Goal: Task Accomplishment & Management: Use online tool/utility

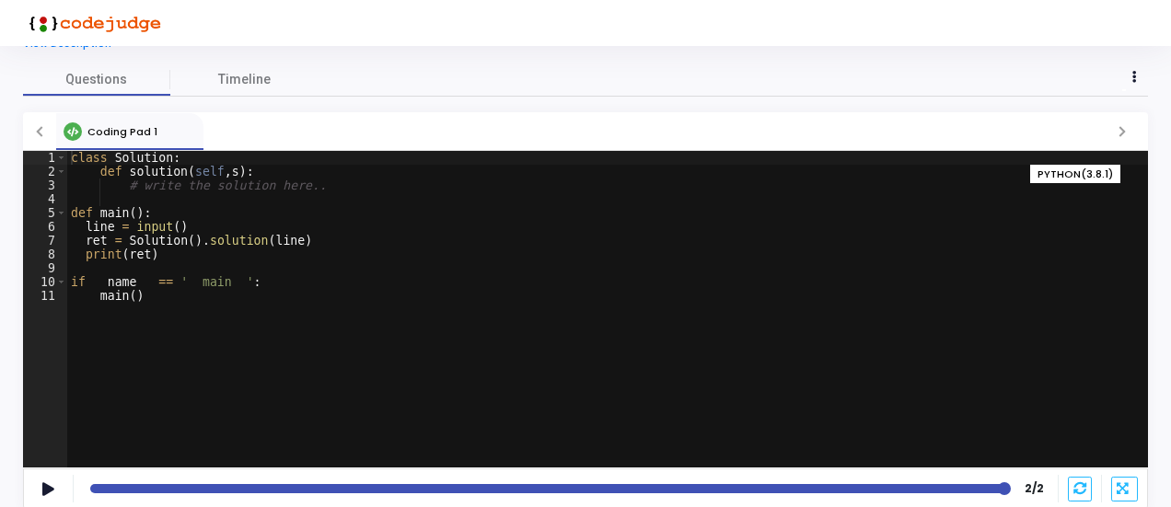
scroll to position [61, 0]
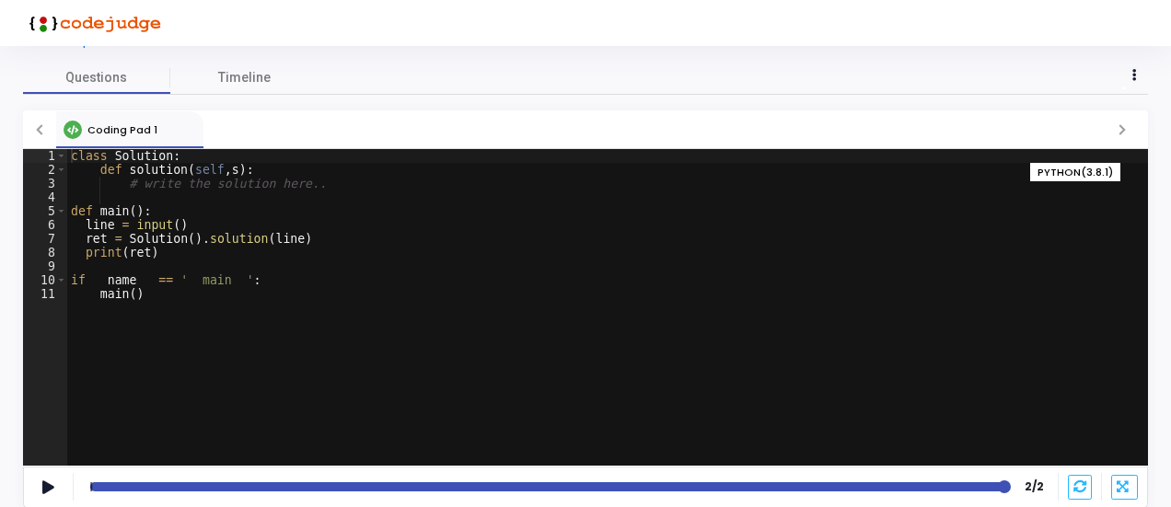
click at [155, 487] on div at bounding box center [547, 486] width 914 height 9
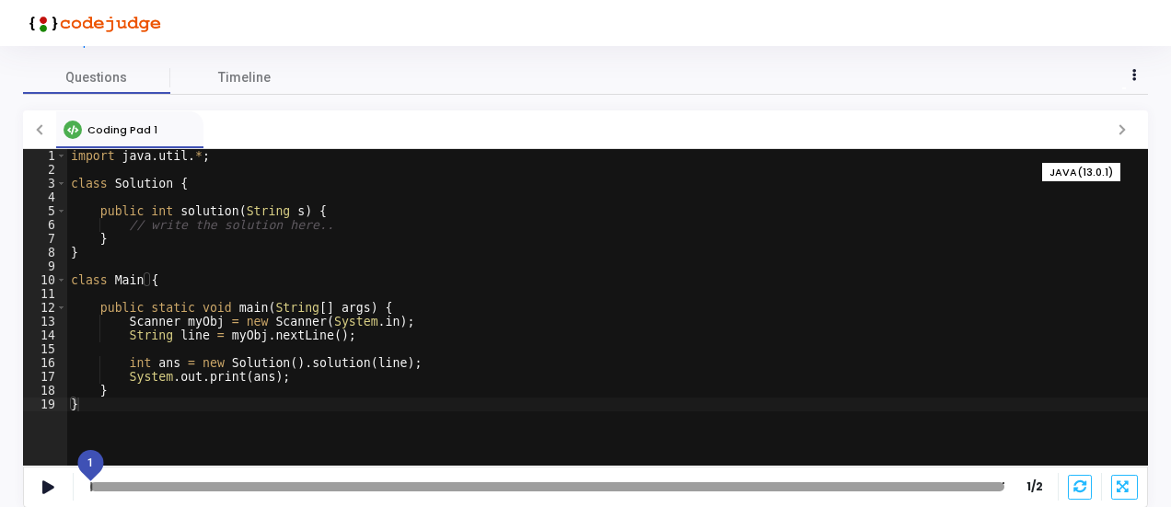
click at [195, 483] on div at bounding box center [547, 486] width 914 height 9
click at [207, 486] on div at bounding box center [547, 486] width 914 height 9
click at [123, 486] on div at bounding box center [547, 486] width 914 height 9
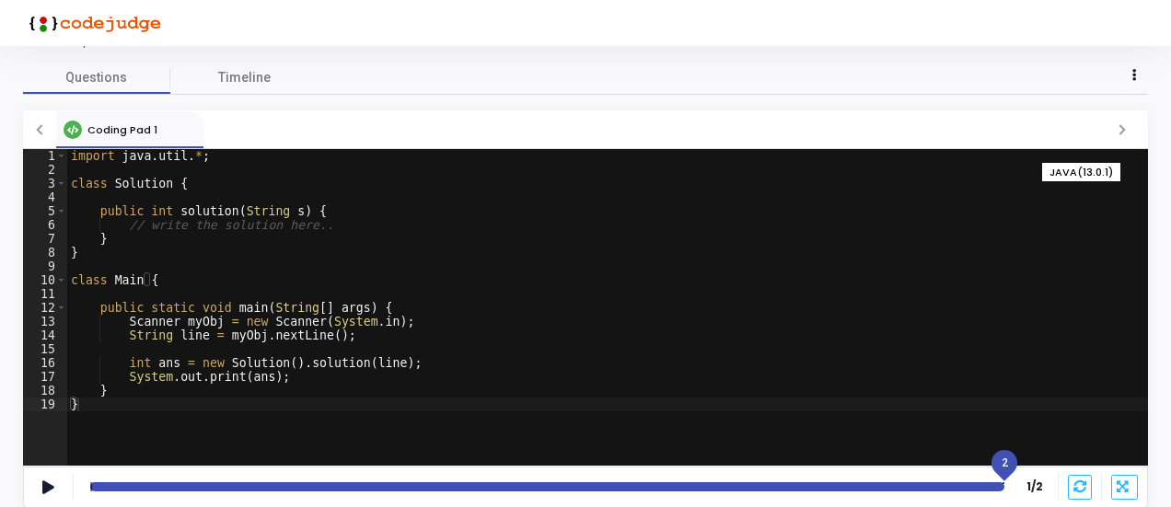
click at [998, 486] on div at bounding box center [547, 486] width 914 height 9
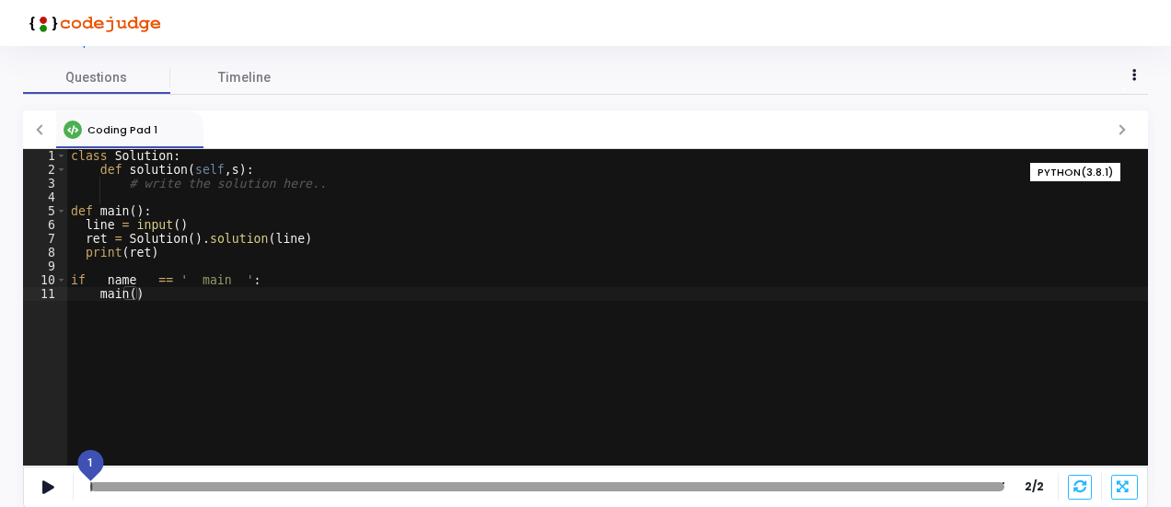
click at [265, 486] on div at bounding box center [547, 486] width 914 height 9
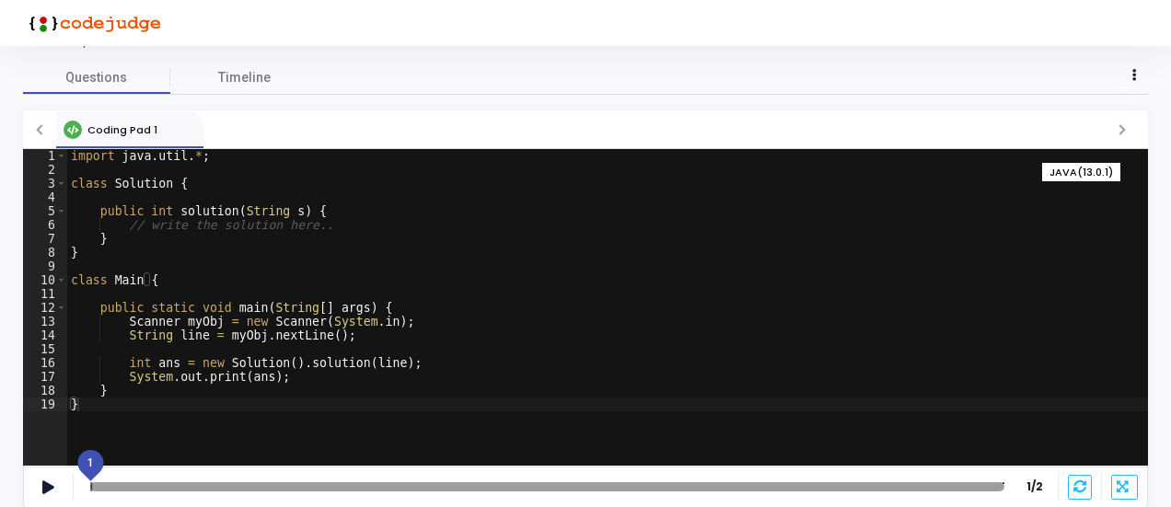
click at [291, 487] on div at bounding box center [547, 486] width 914 height 9
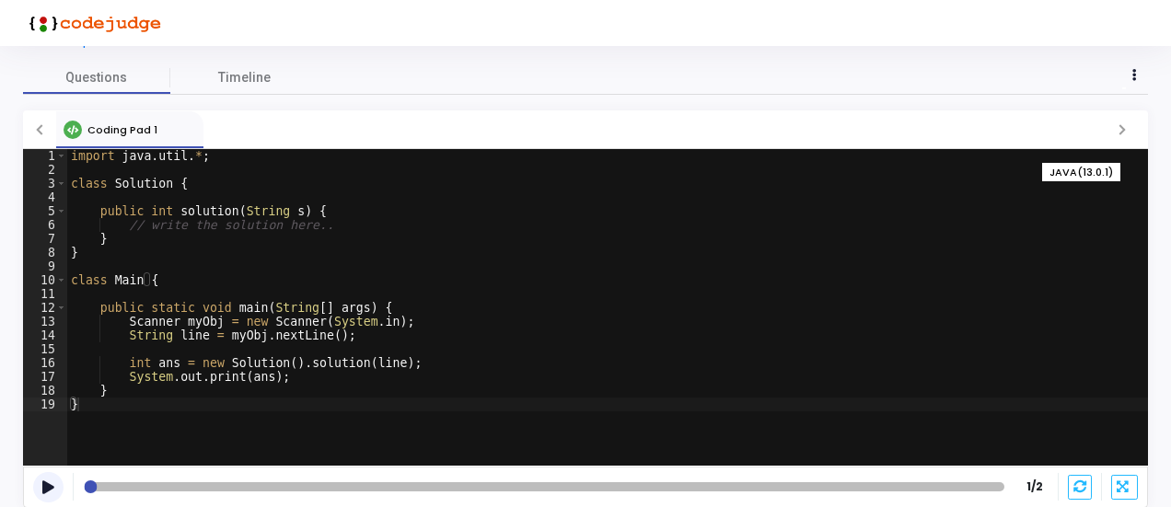
click at [50, 482] on icon at bounding box center [48, 487] width 12 height 10
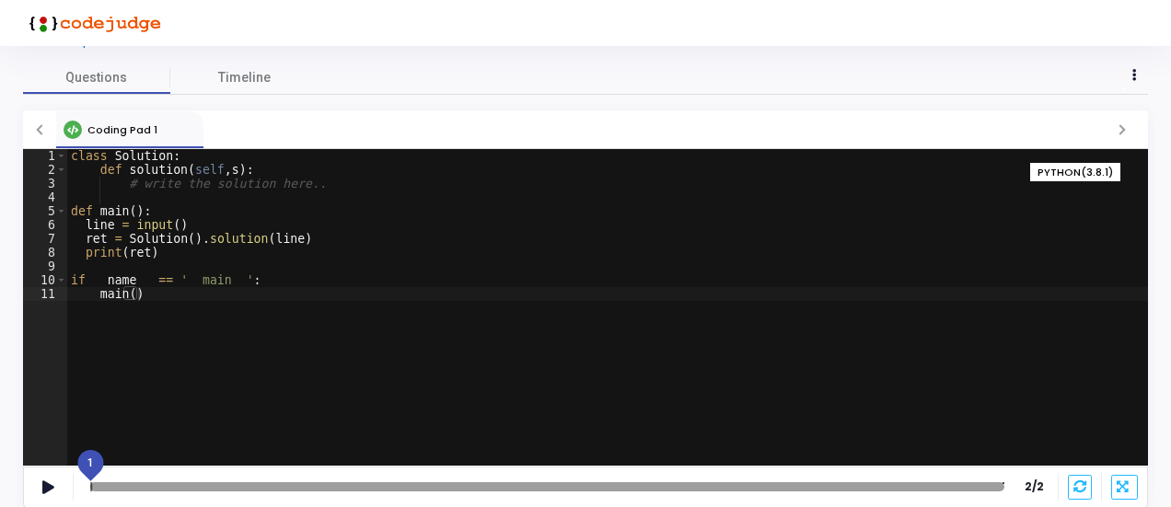
click at [243, 485] on div at bounding box center [547, 486] width 914 height 9
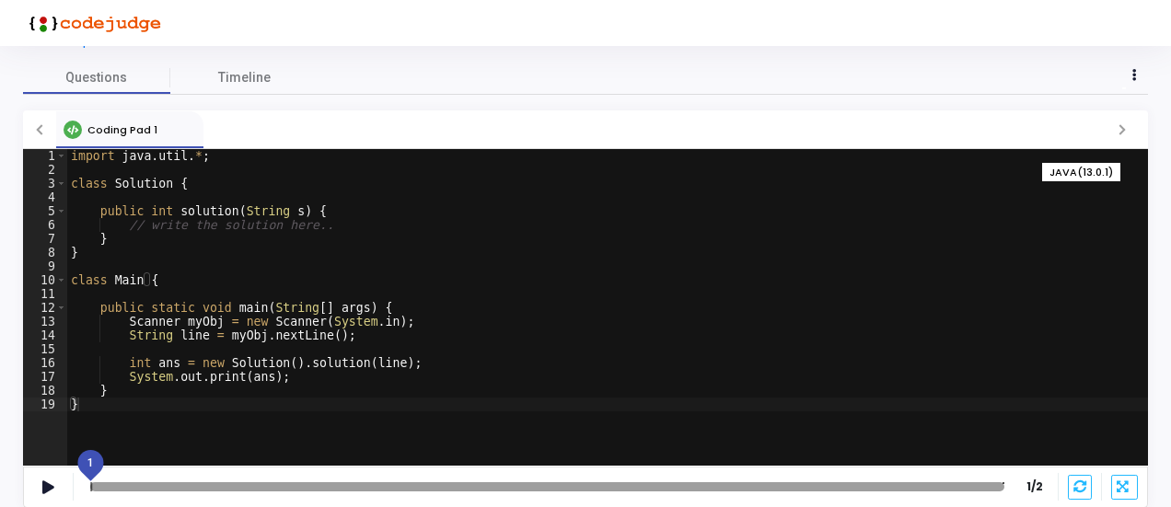
click at [175, 483] on div at bounding box center [547, 486] width 914 height 9
click at [155, 489] on div at bounding box center [547, 486] width 914 height 9
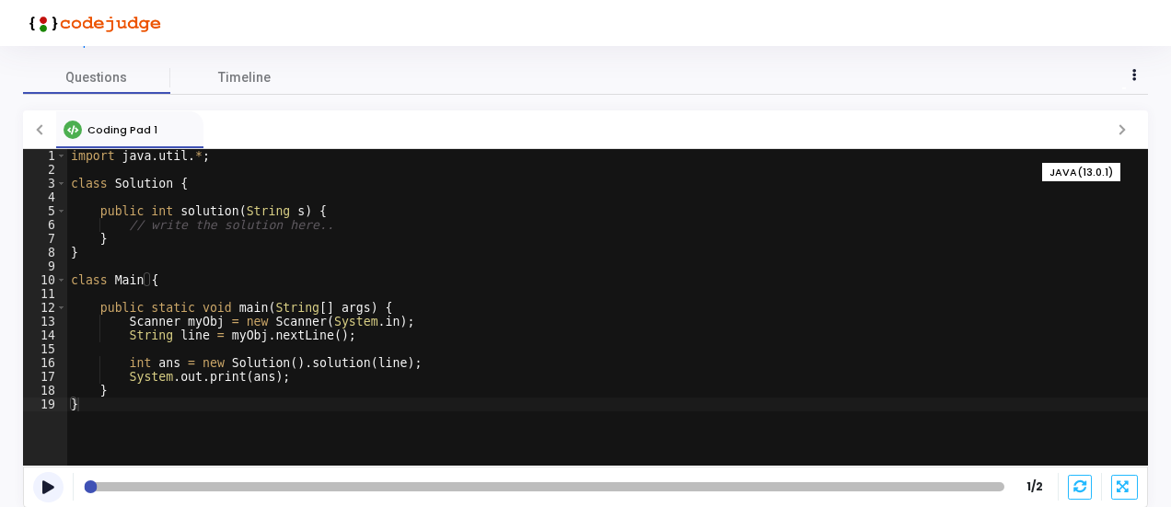
click at [55, 490] on button at bounding box center [48, 487] width 30 height 30
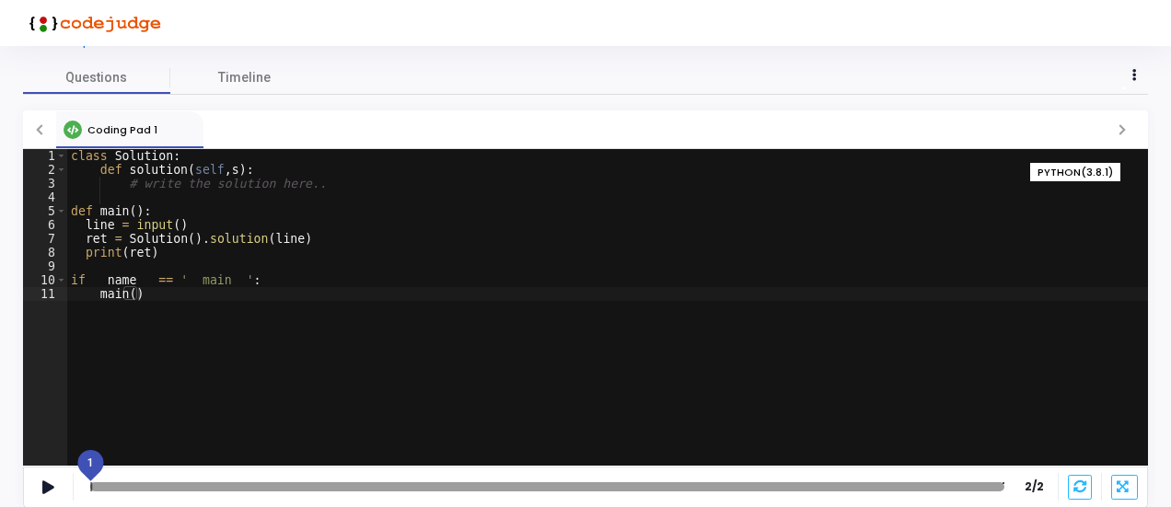
click at [166, 482] on div at bounding box center [547, 486] width 914 height 9
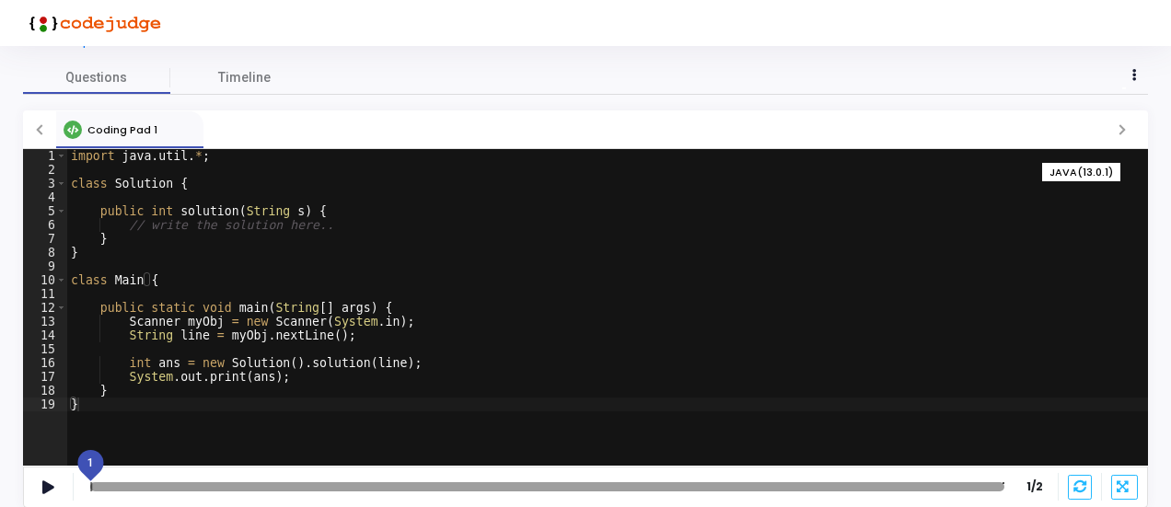
drag, startPoint x: 92, startPoint y: 485, endPoint x: 118, endPoint y: 487, distance: 25.8
click at [118, 487] on div at bounding box center [547, 486] width 914 height 9
click at [222, 483] on div at bounding box center [547, 486] width 914 height 9
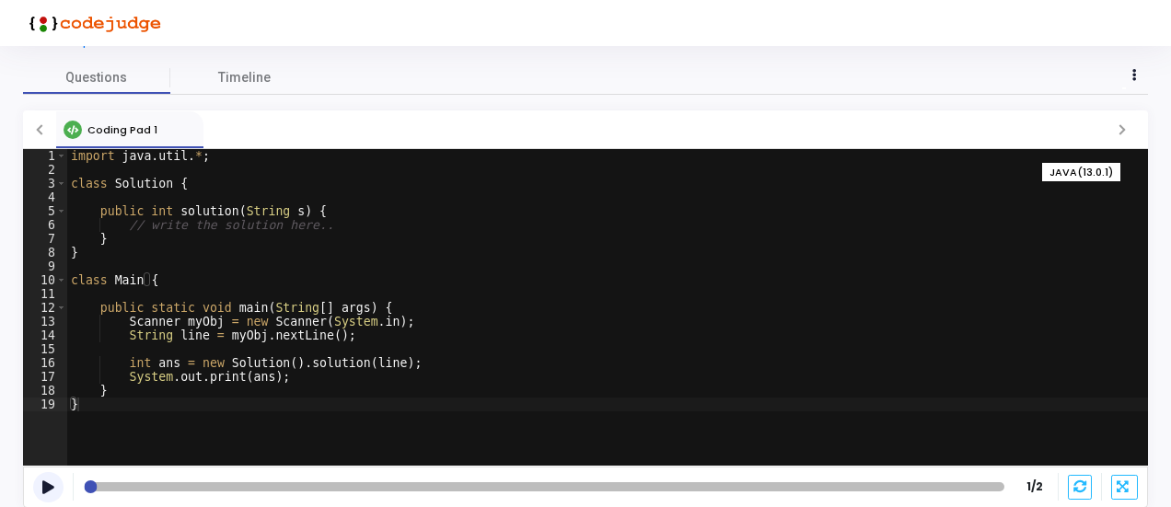
click at [48, 487] on icon at bounding box center [48, 487] width 12 height 10
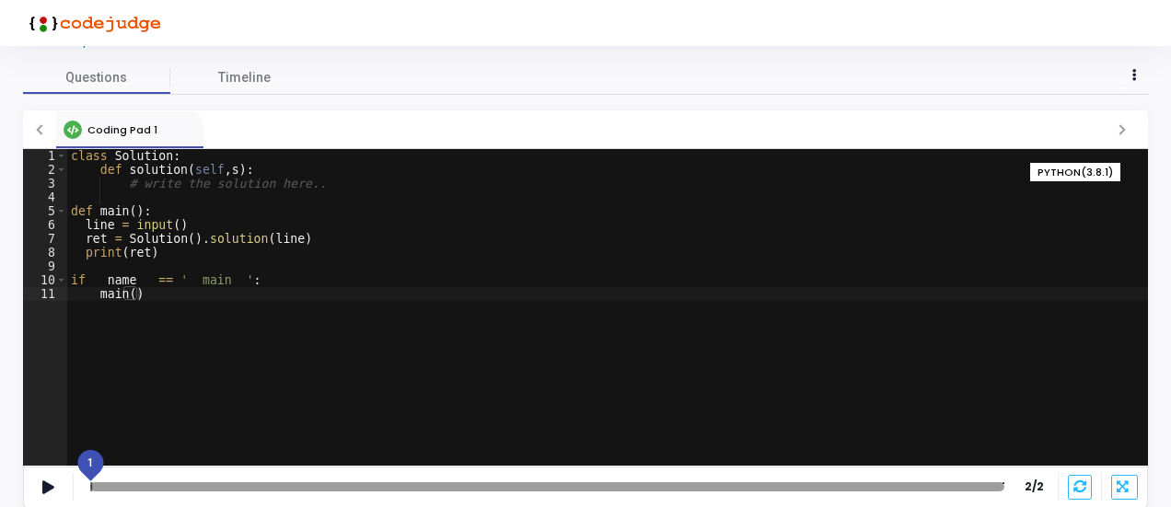
click at [195, 483] on div at bounding box center [547, 486] width 914 height 9
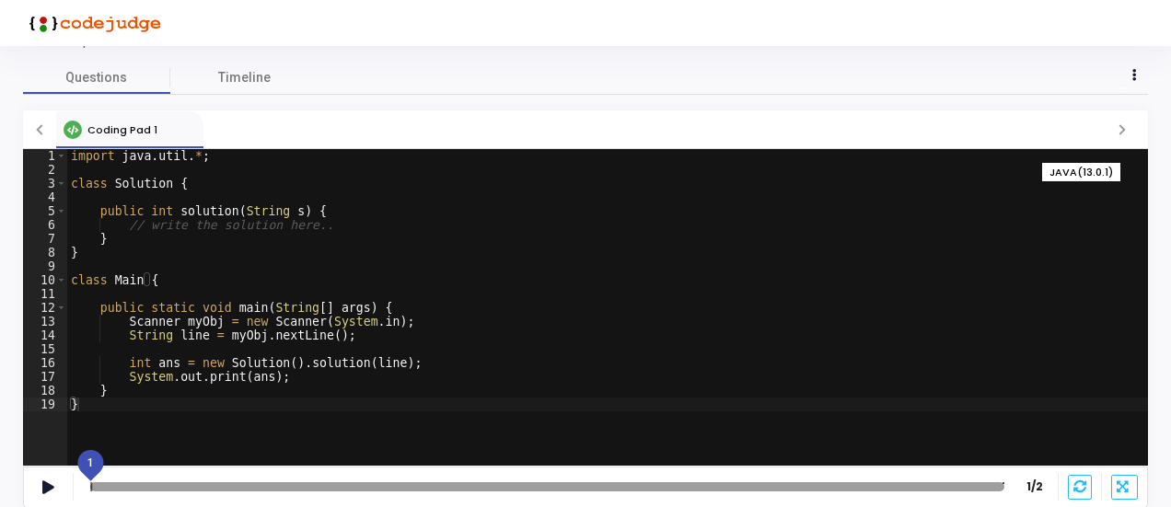
click at [239, 482] on div at bounding box center [547, 486] width 914 height 9
click at [97, 486] on div at bounding box center [547, 486] width 914 height 9
drag, startPoint x: 91, startPoint y: 464, endPoint x: 180, endPoint y: 463, distance: 88.4
click at [180, 463] on div "Coding Pad 1 1 2 3 4 5 6 7 8 9 10 11 12 13 14 15 16 17 18 19 import java . util…" at bounding box center [585, 309] width 1125 height 398
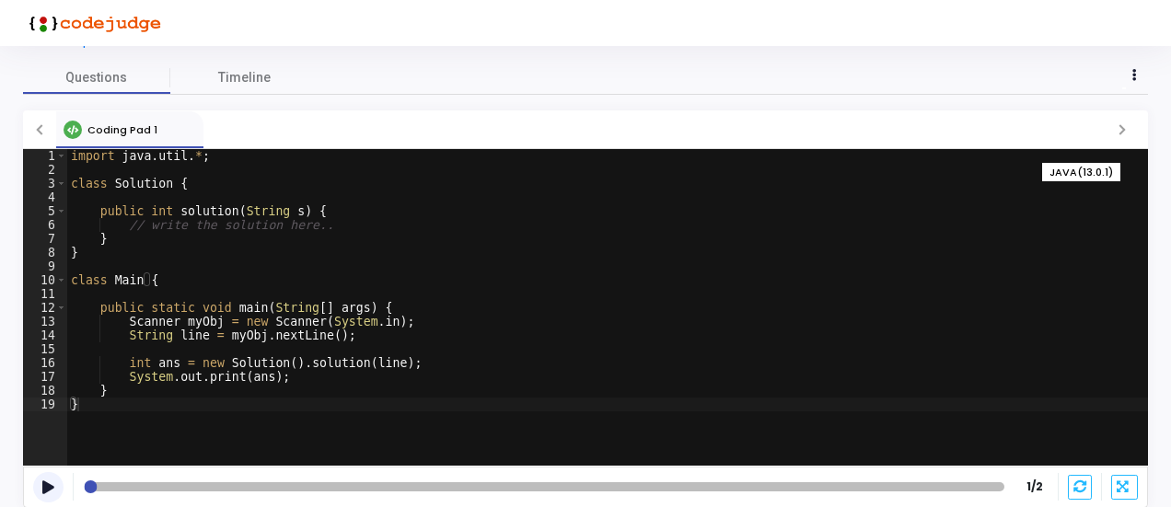
click at [42, 486] on icon at bounding box center [48, 487] width 12 height 10
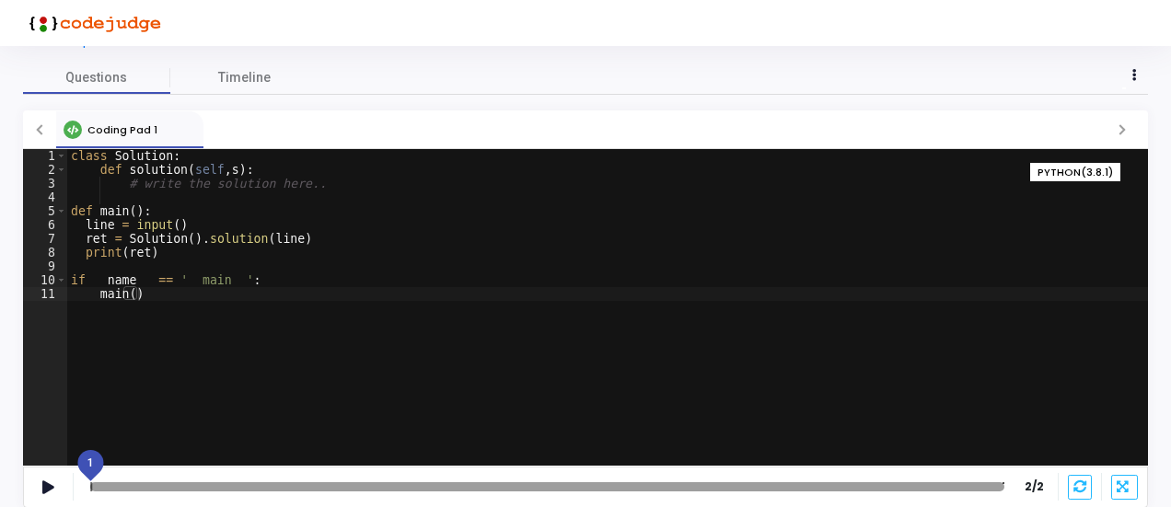
click at [98, 491] on div at bounding box center [547, 486] width 914 height 9
